Goal: Information Seeking & Learning: Find specific fact

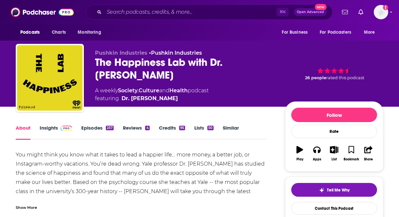
click at [52, 128] on link "Insights" at bounding box center [56, 132] width 32 height 15
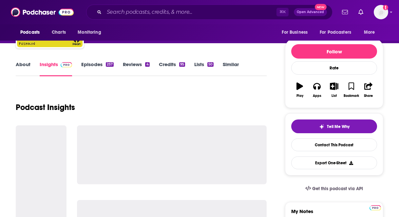
scroll to position [76, 0]
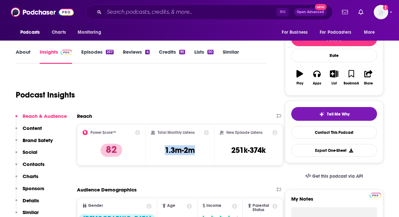
copy h3 "1.3m-2m"
drag, startPoint x: 209, startPoint y: 151, endPoint x: 154, endPoint y: 149, distance: 55.7
click at [154, 149] on div "Total Monthly Listens 1.3m-2m" at bounding box center [180, 144] width 69 height 41
